Goal: Error: Complete application form

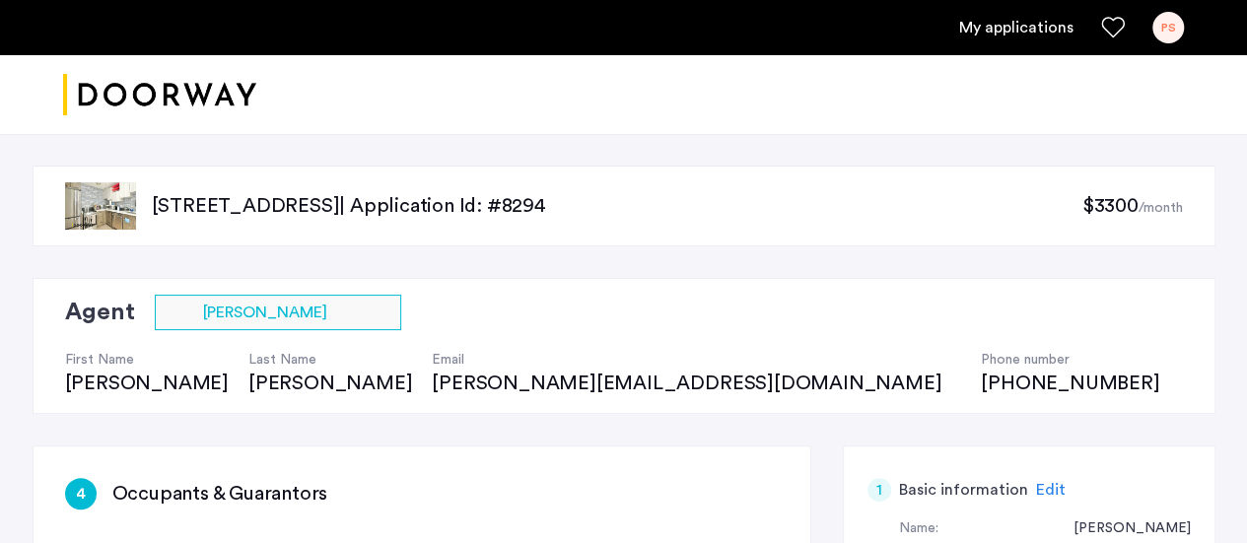
click at [114, 210] on img at bounding box center [100, 205] width 71 height 47
